Goal: Information Seeking & Learning: Check status

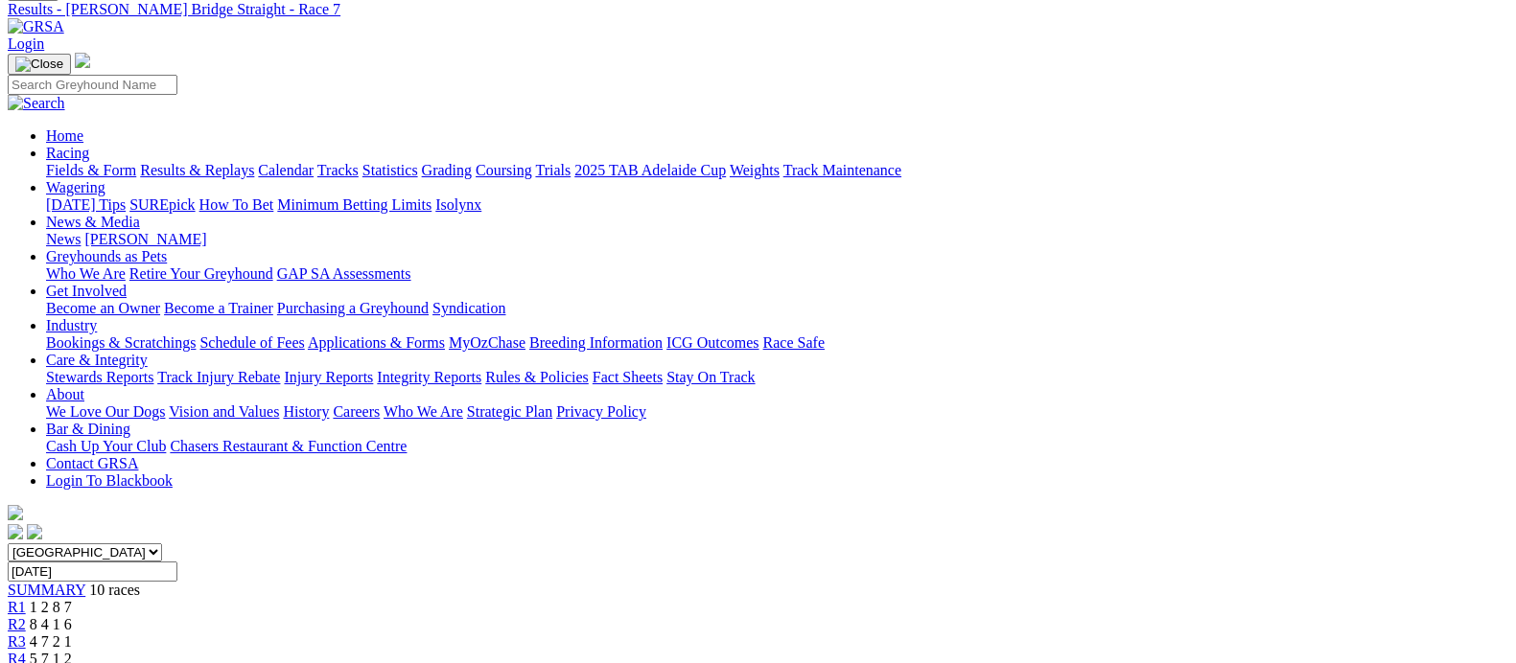
scroll to position [119, 0]
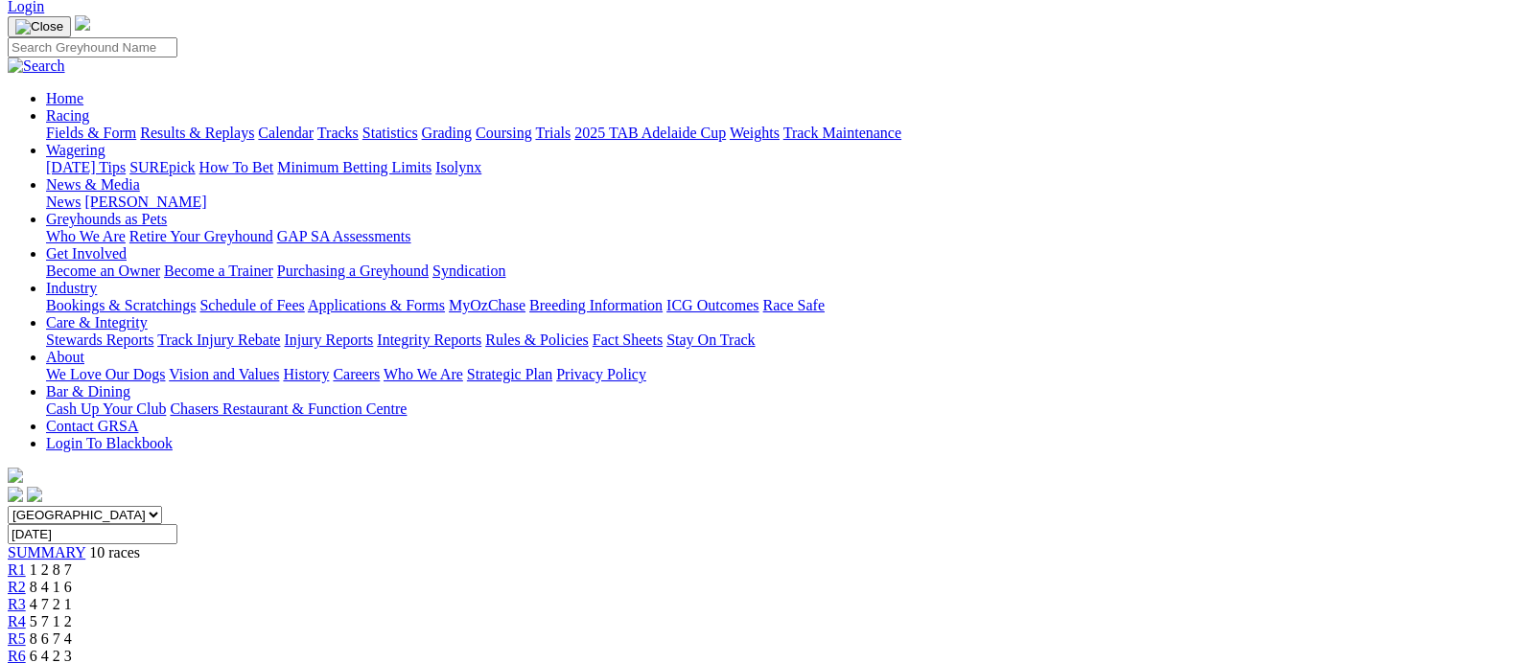
click at [26, 648] on link "R6" at bounding box center [17, 656] width 18 height 16
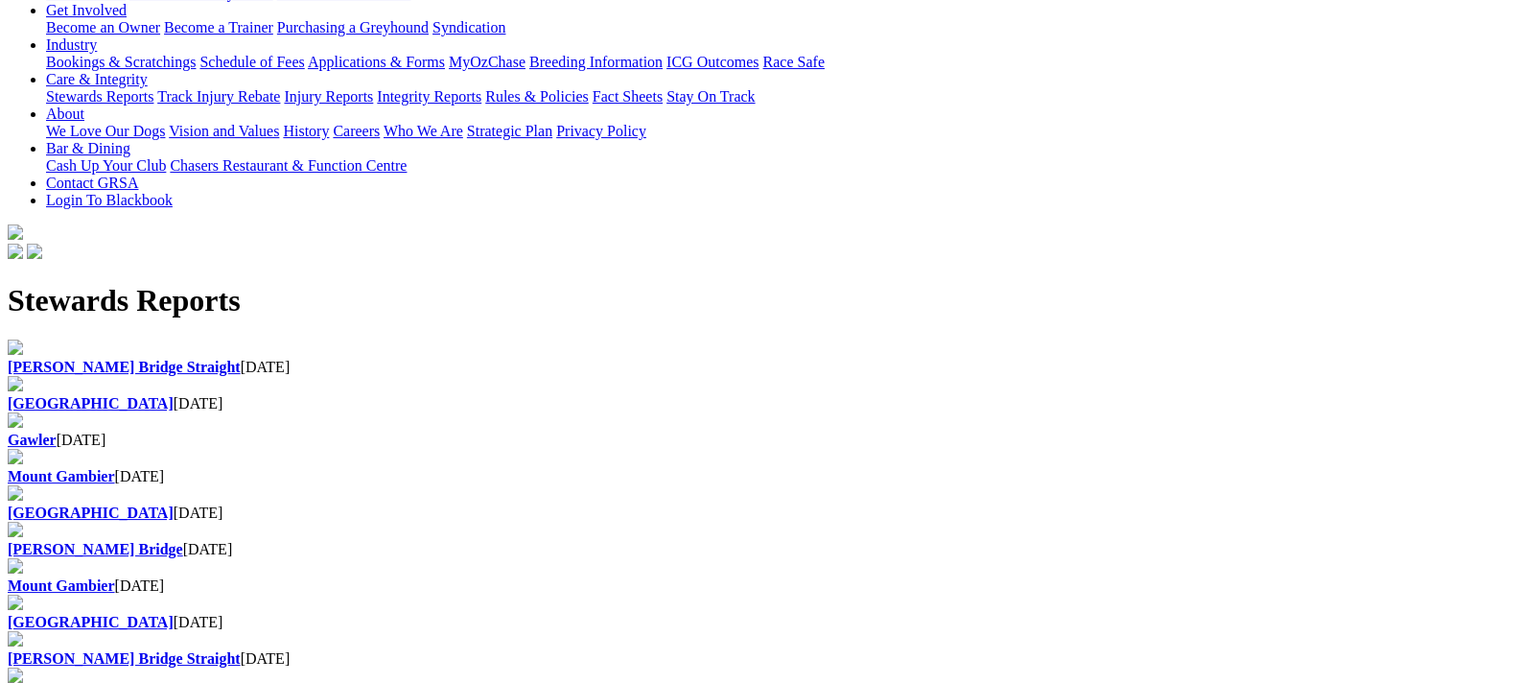
scroll to position [599, 0]
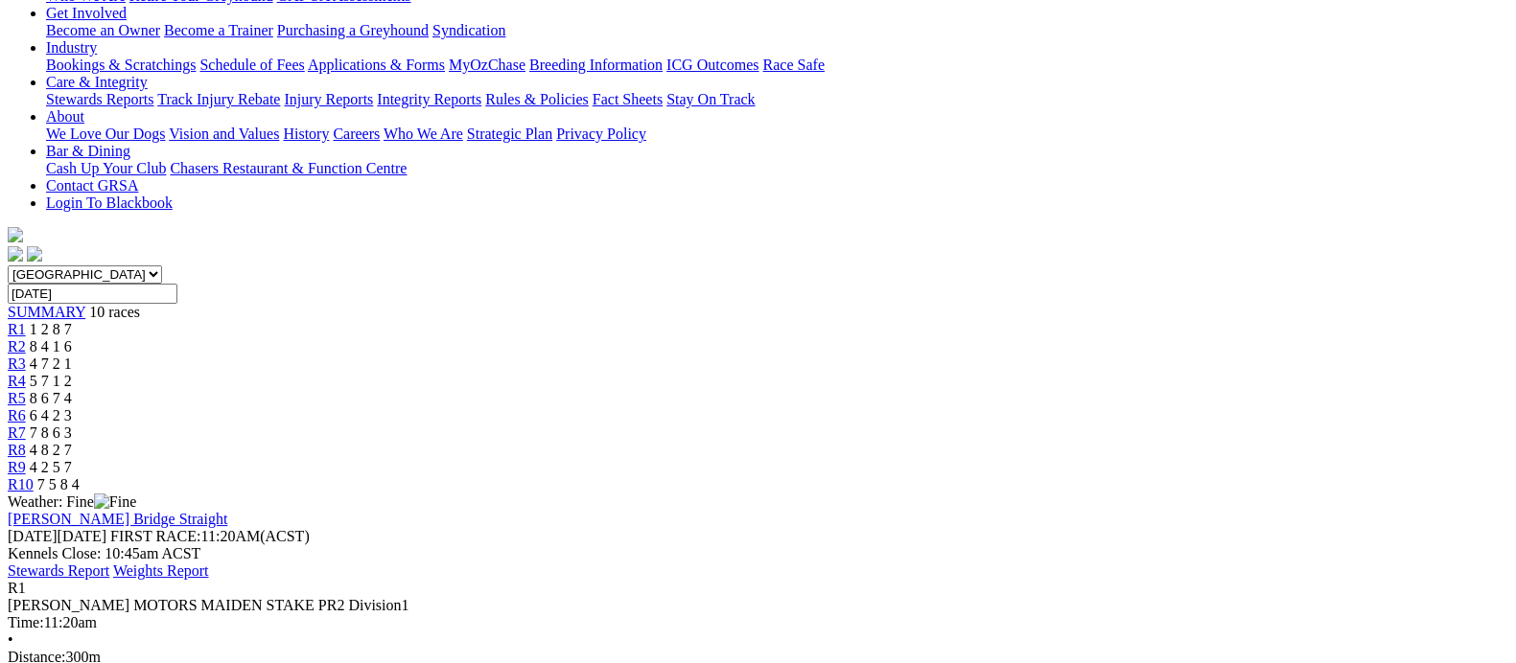
scroll to position [359, 0]
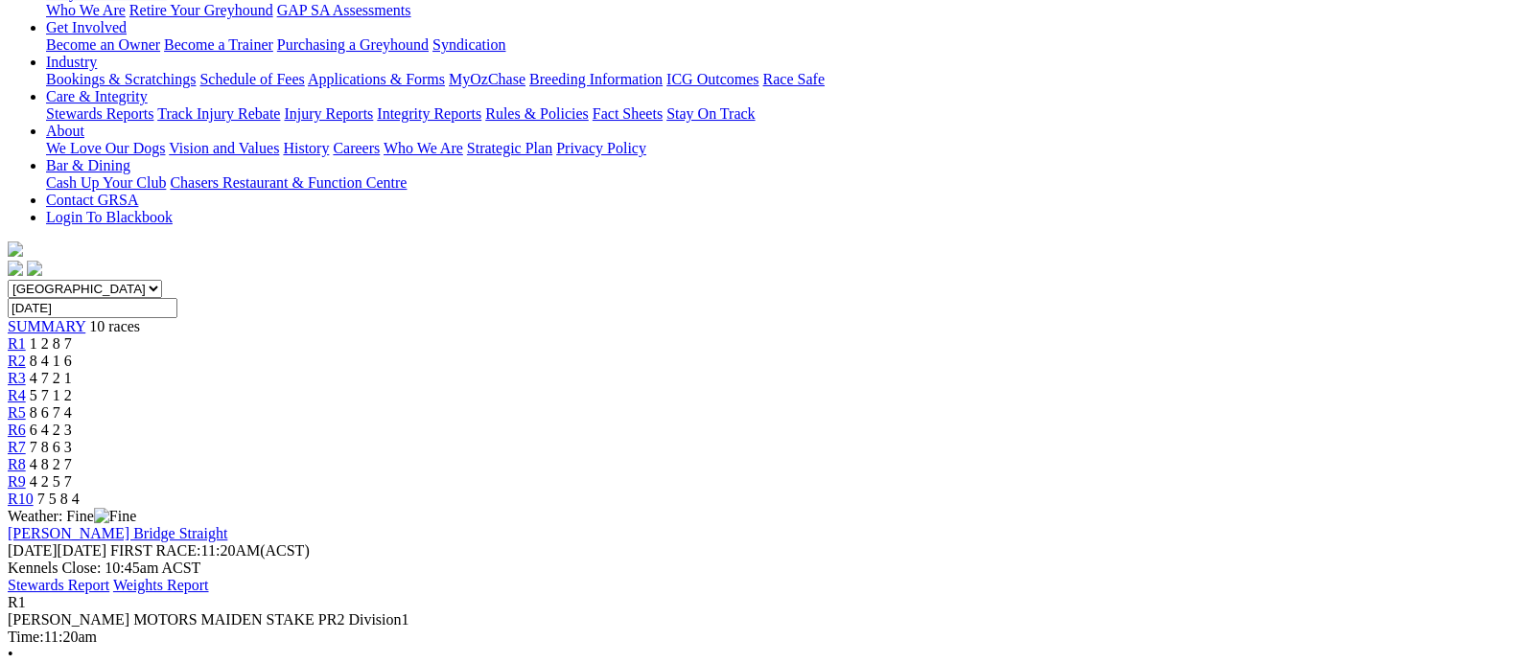
scroll to position [239, 0]
